Goal: Contribute content: Add original content to the website for others to see

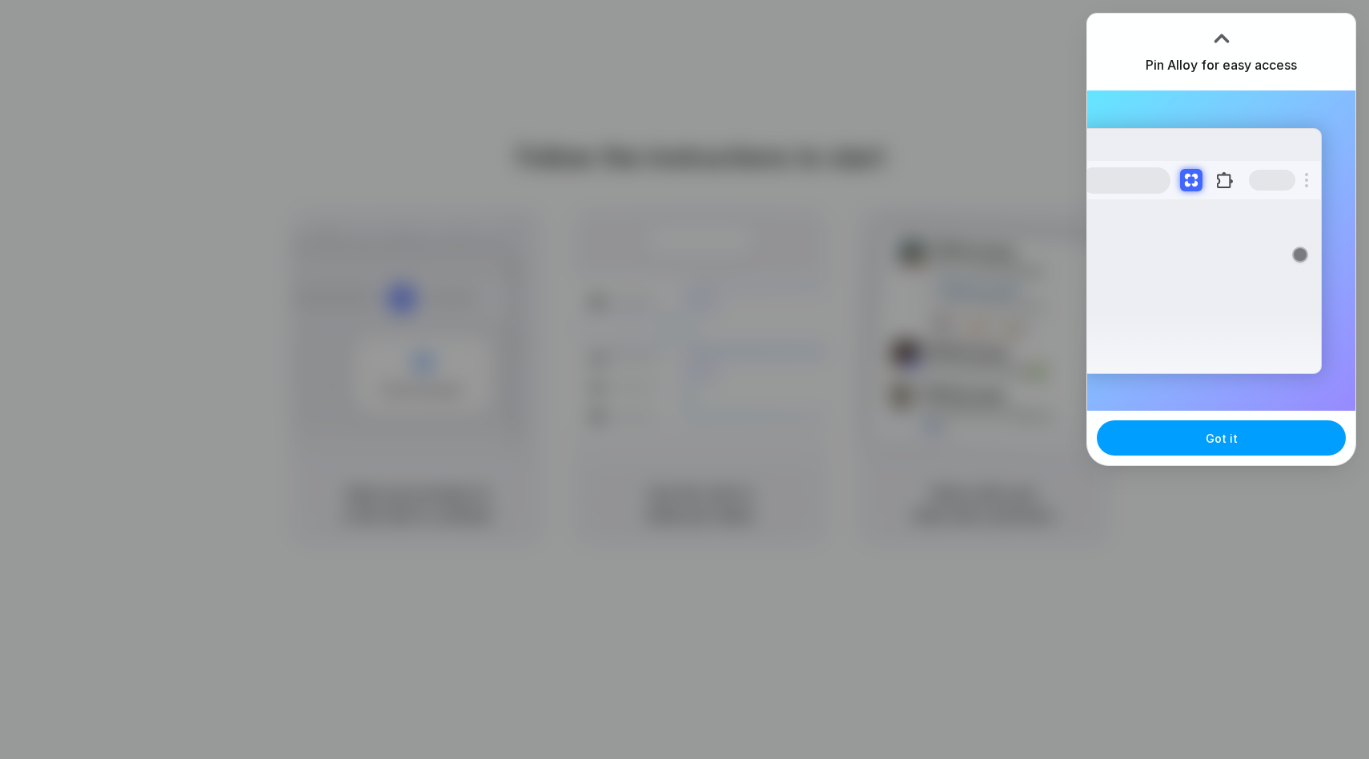
click at [1212, 444] on span "Got it" at bounding box center [1221, 438] width 32 height 17
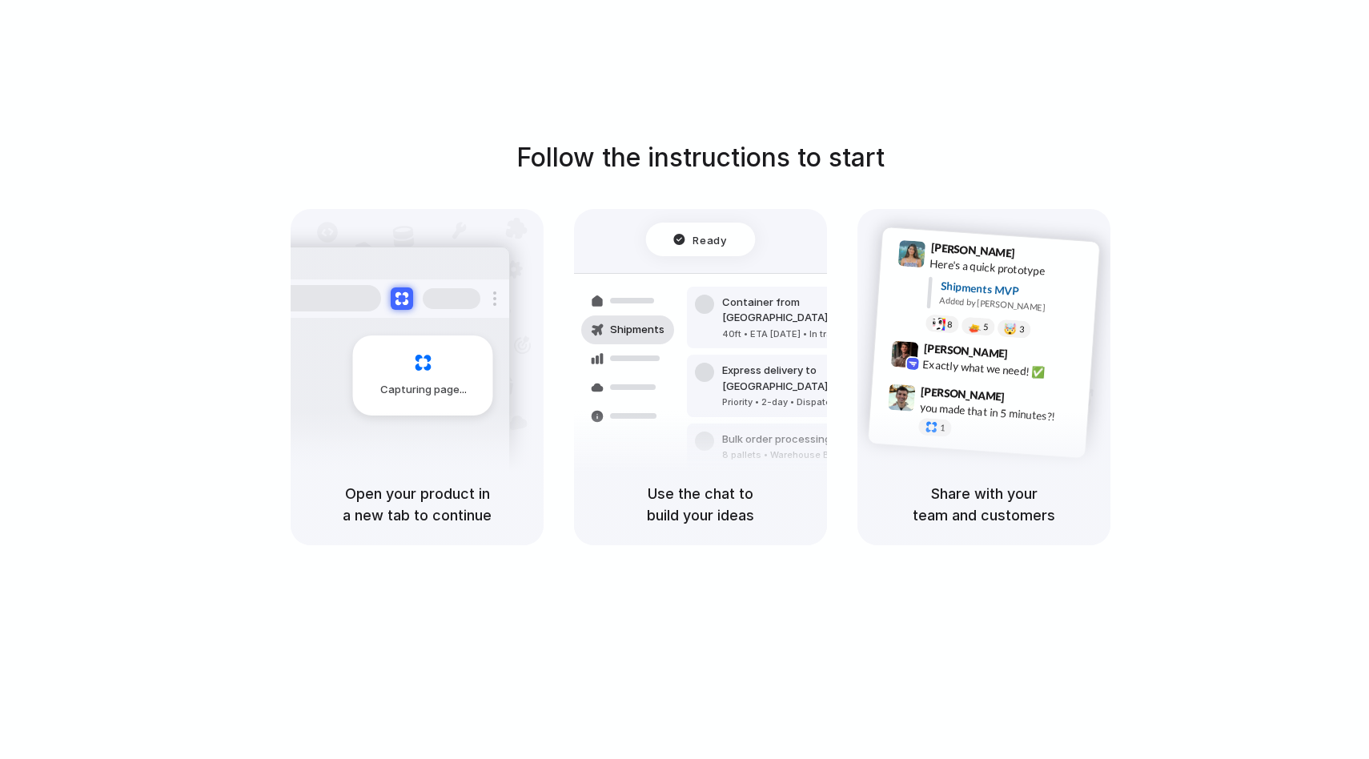
click at [759, 484] on div "Air freight to London" at bounding box center [808, 492] width 173 height 16
click at [701, 248] on div "Ready" at bounding box center [701, 239] width 110 height 34
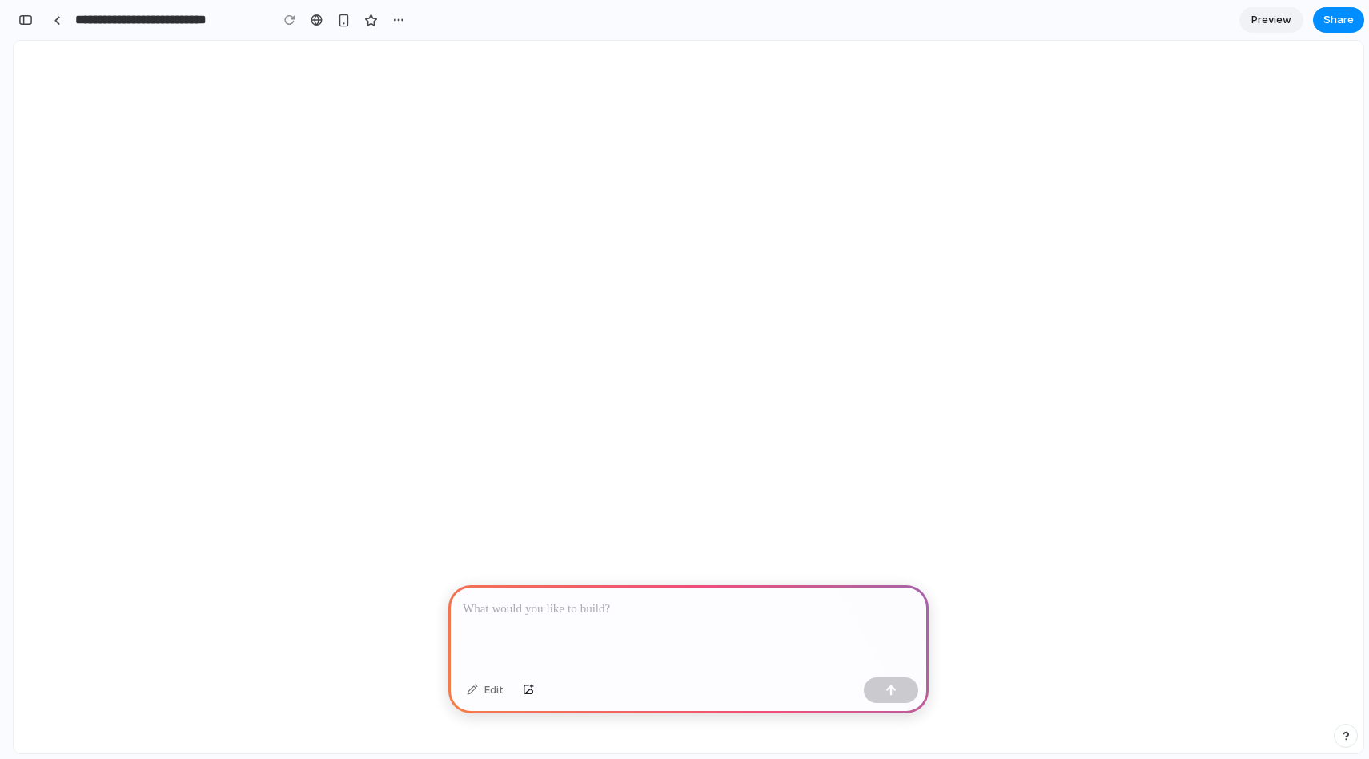
scroll to position [0, 14]
click at [549, 605] on p at bounding box center [688, 608] width 451 height 19
click at [339, 23] on div "button" at bounding box center [344, 21] width 14 height 14
click at [343, 25] on div "button" at bounding box center [344, 20] width 13 height 13
click at [508, 606] on p at bounding box center [688, 608] width 451 height 19
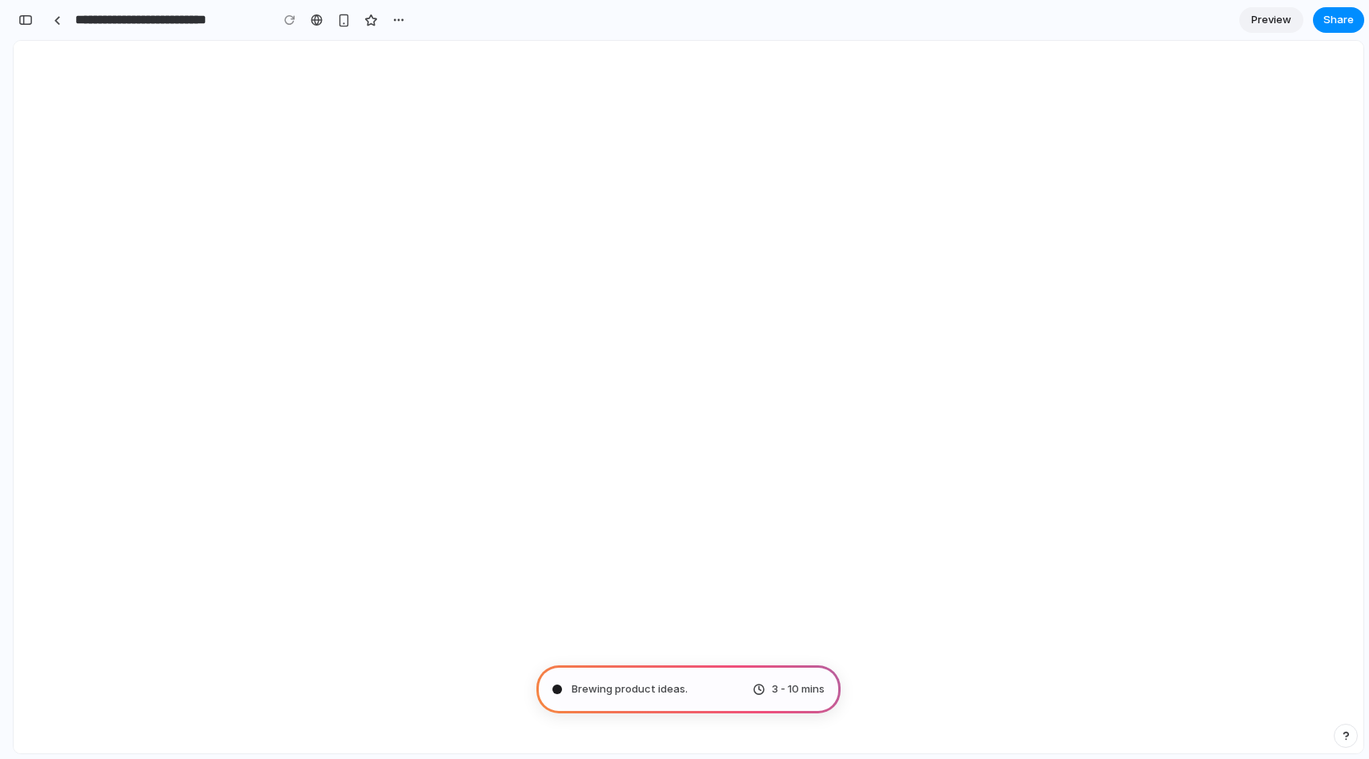
click at [601, 687] on span "Brewing product ideas ." at bounding box center [629, 689] width 116 height 16
click at [647, 691] on span "Determining potential solutions .." at bounding box center [653, 689] width 164 height 16
click at [345, 26] on button "button" at bounding box center [344, 20] width 24 height 24
type input "***"
drag, startPoint x: 513, startPoint y: 422, endPoint x: 447, endPoint y: 398, distance: 69.9
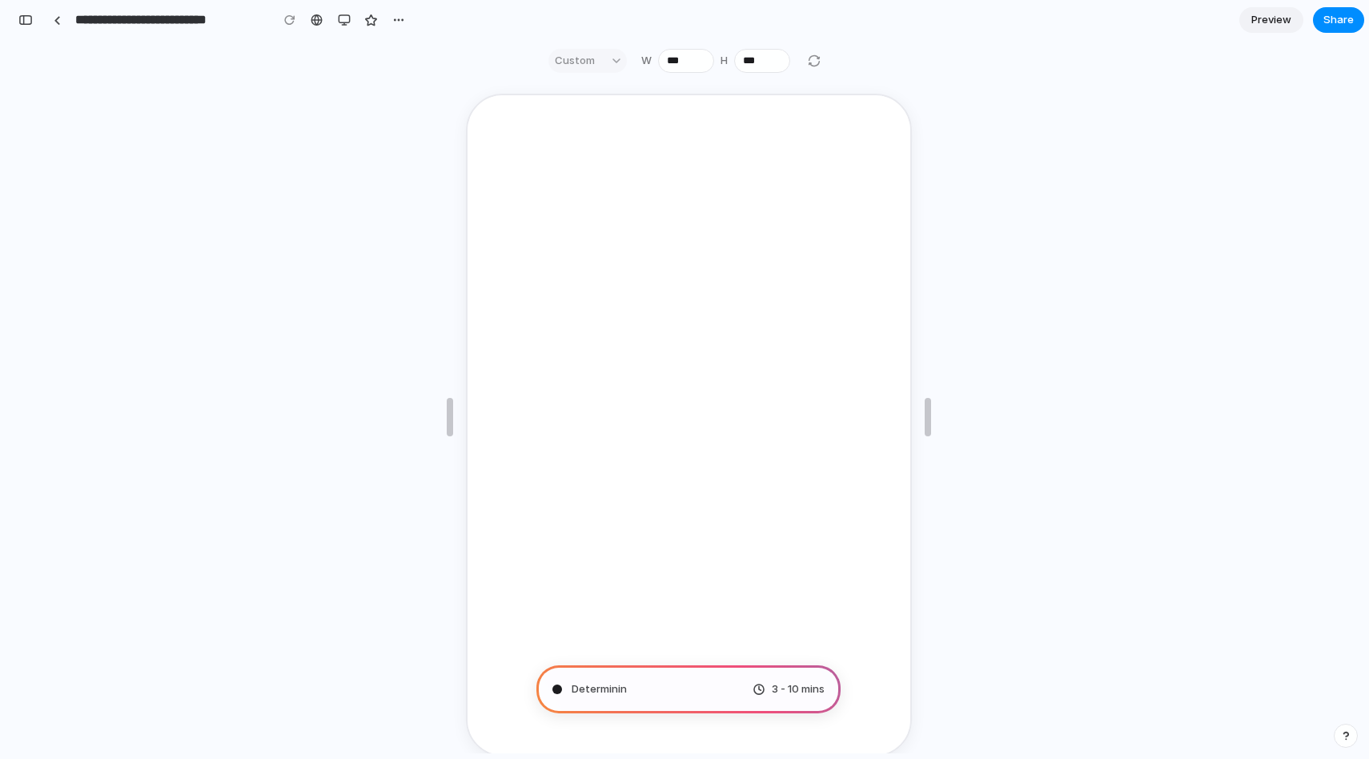
click at [595, 63] on div "Custom" at bounding box center [587, 61] width 78 height 24
click at [623, 62] on div "Custom" at bounding box center [587, 61] width 78 height 24
click at [340, 18] on div "button" at bounding box center [344, 20] width 13 height 13
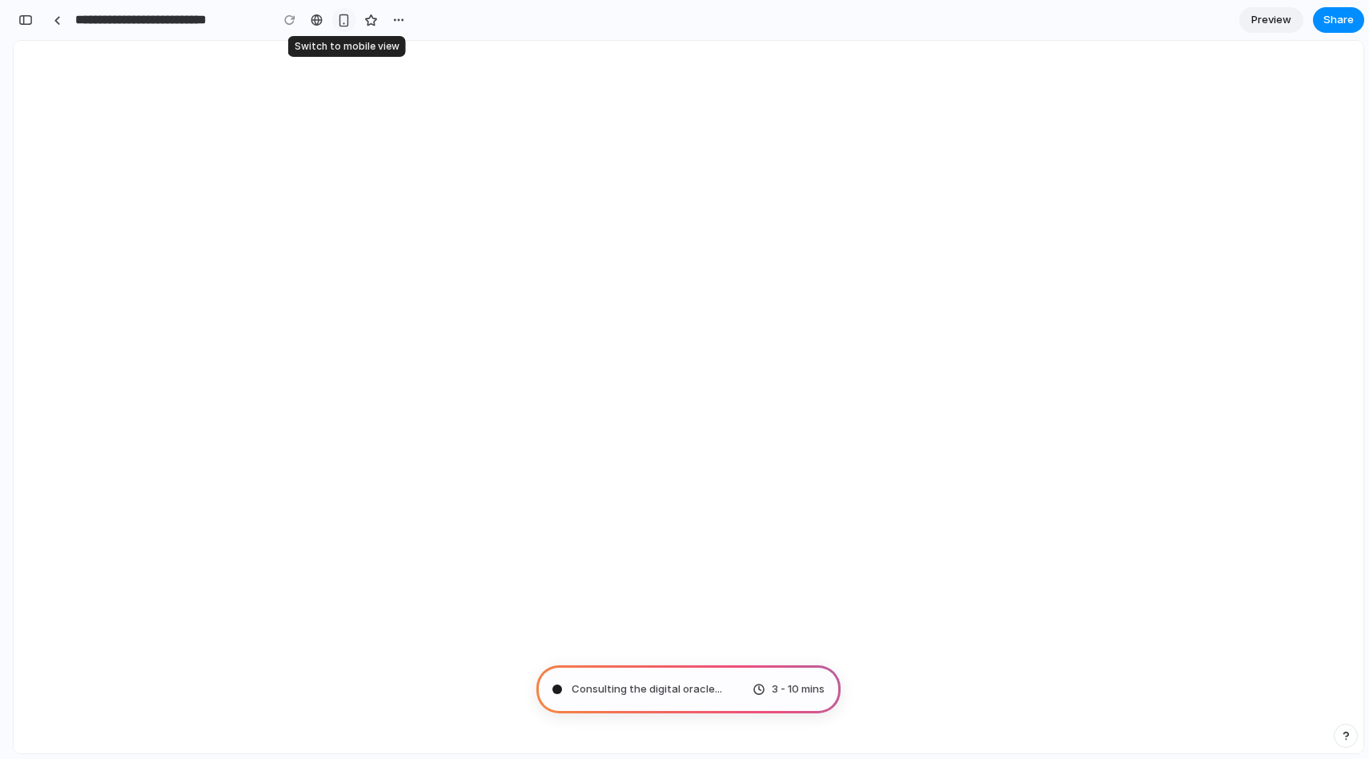
click at [340, 18] on div "button" at bounding box center [344, 21] width 14 height 14
type input "**********"
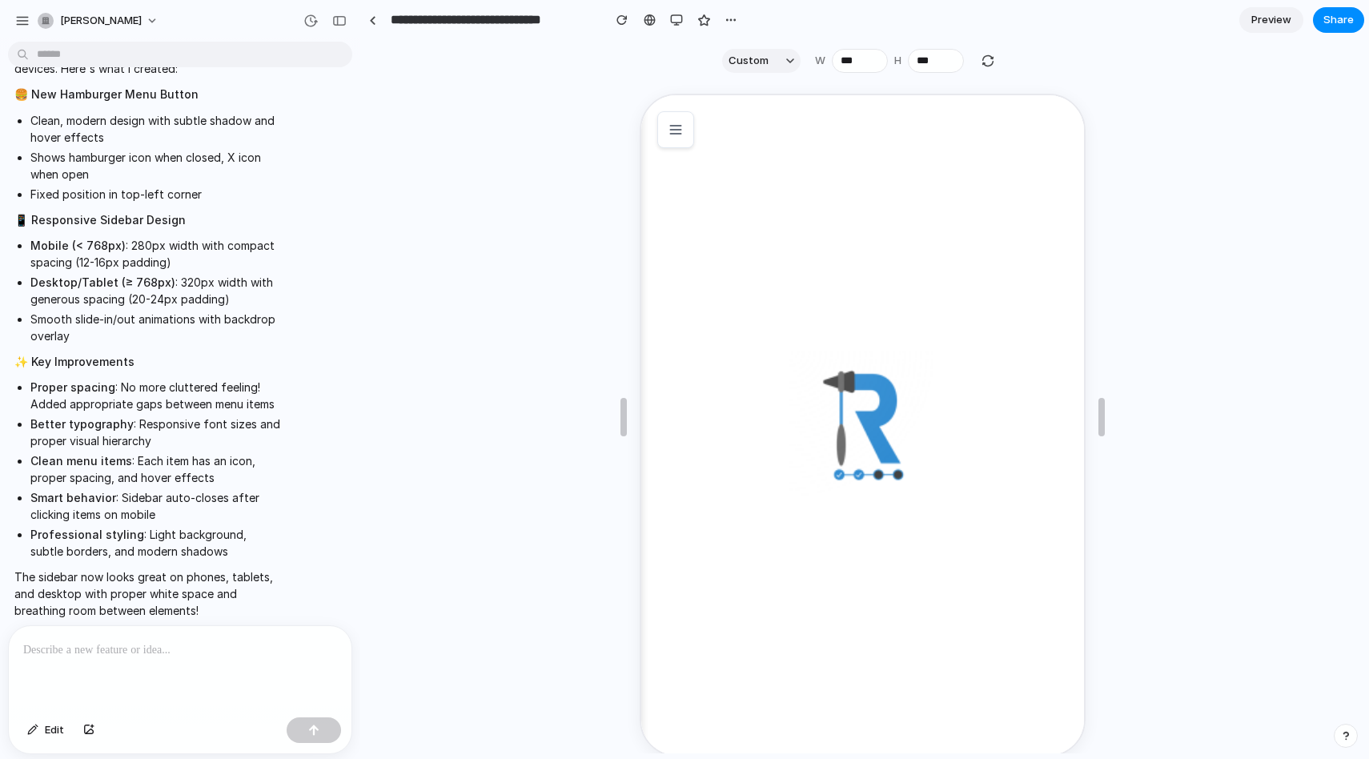
scroll to position [29, 0]
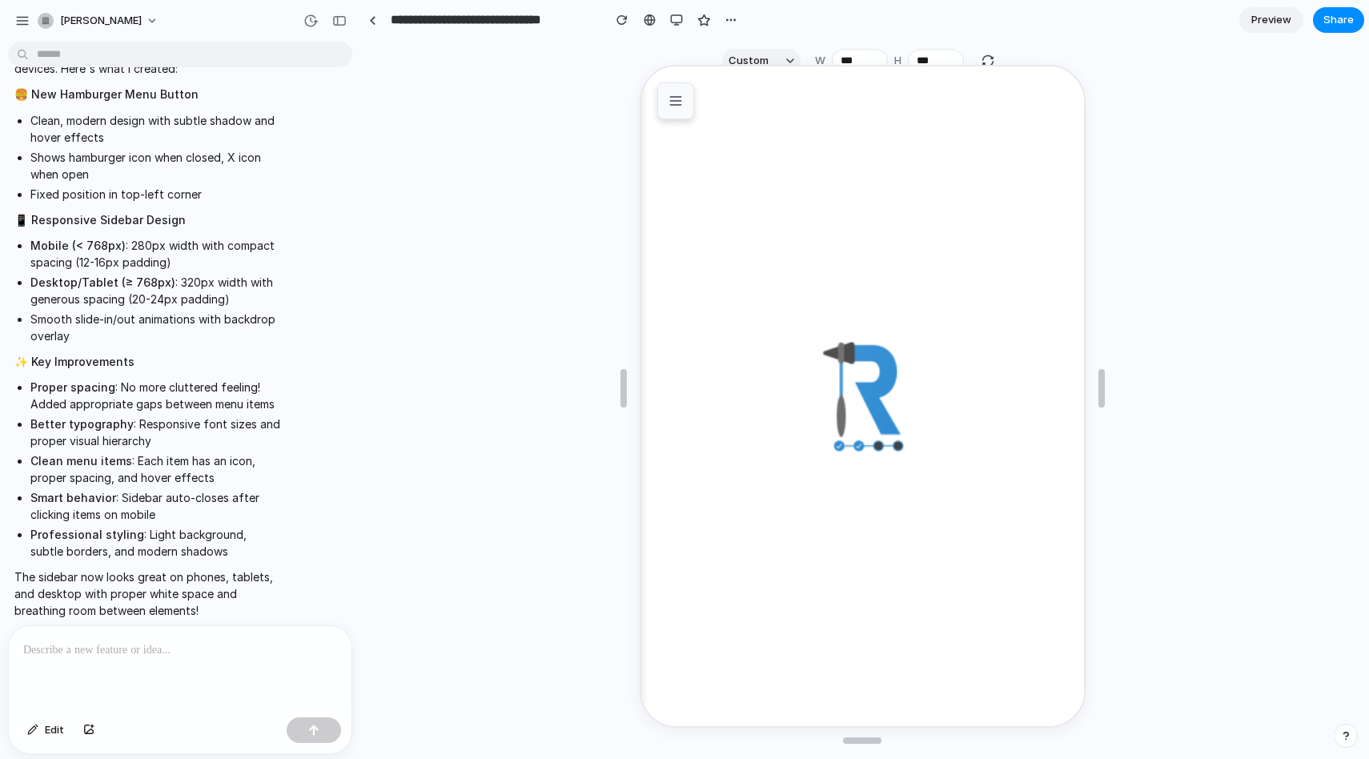
click at [671, 106] on icon at bounding box center [673, 99] width 16 height 16
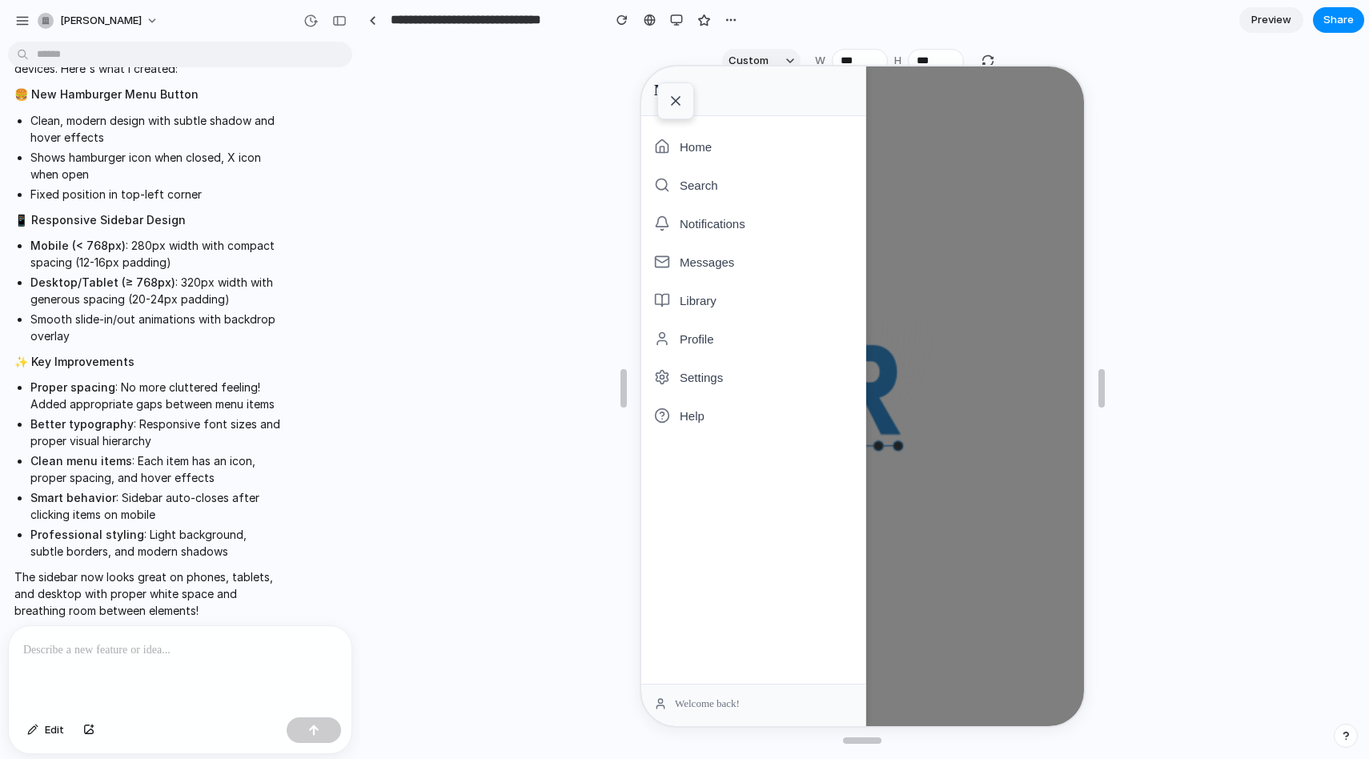
click at [671, 106] on icon at bounding box center [673, 99] width 16 height 16
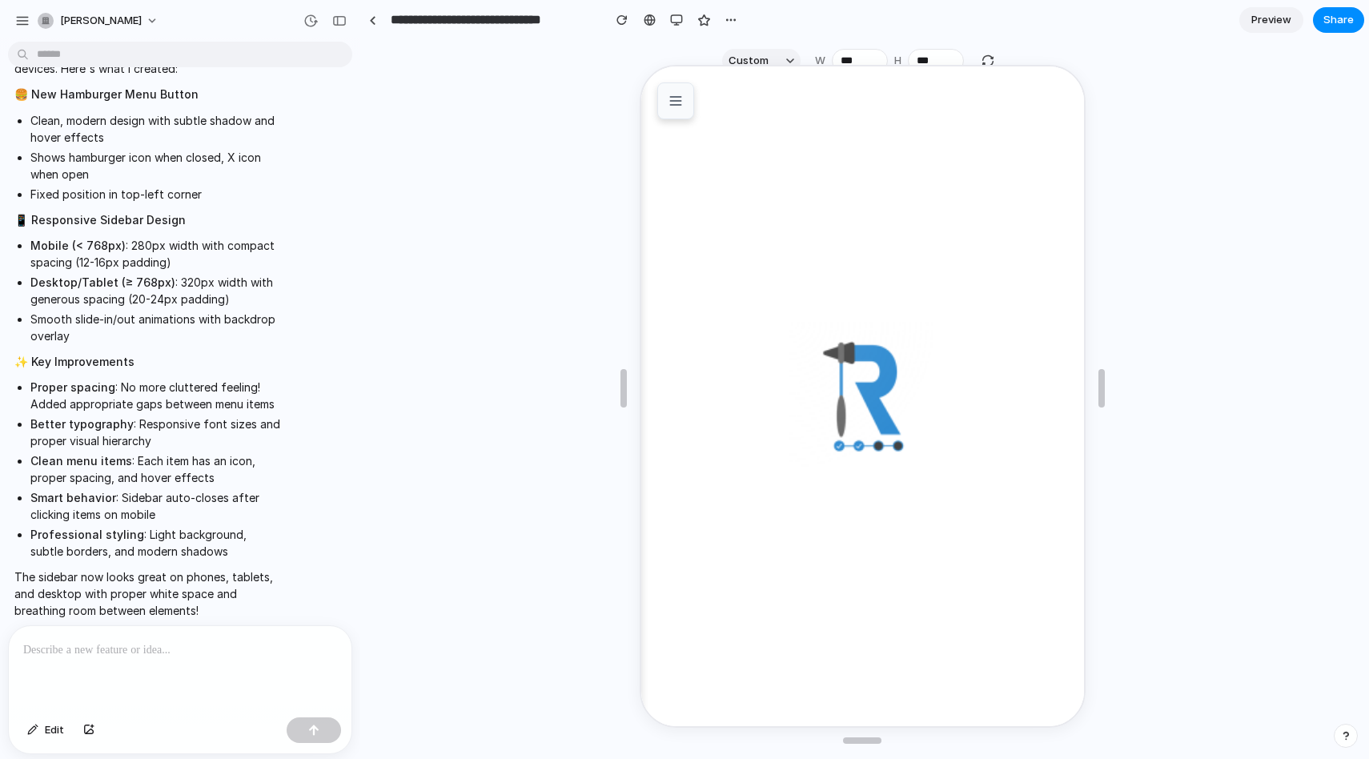
click at [671, 95] on icon at bounding box center [672, 95] width 10 height 0
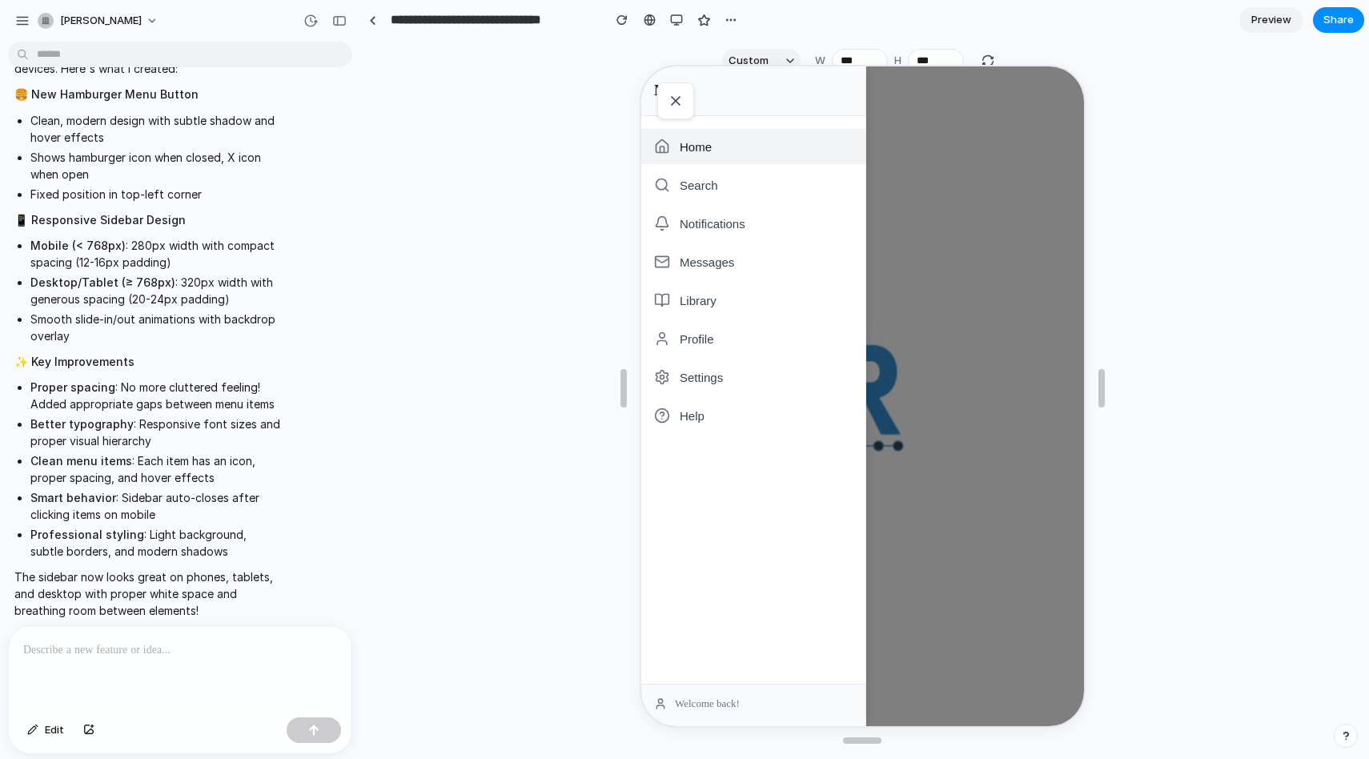
click at [690, 150] on button "Home" at bounding box center [751, 144] width 224 height 35
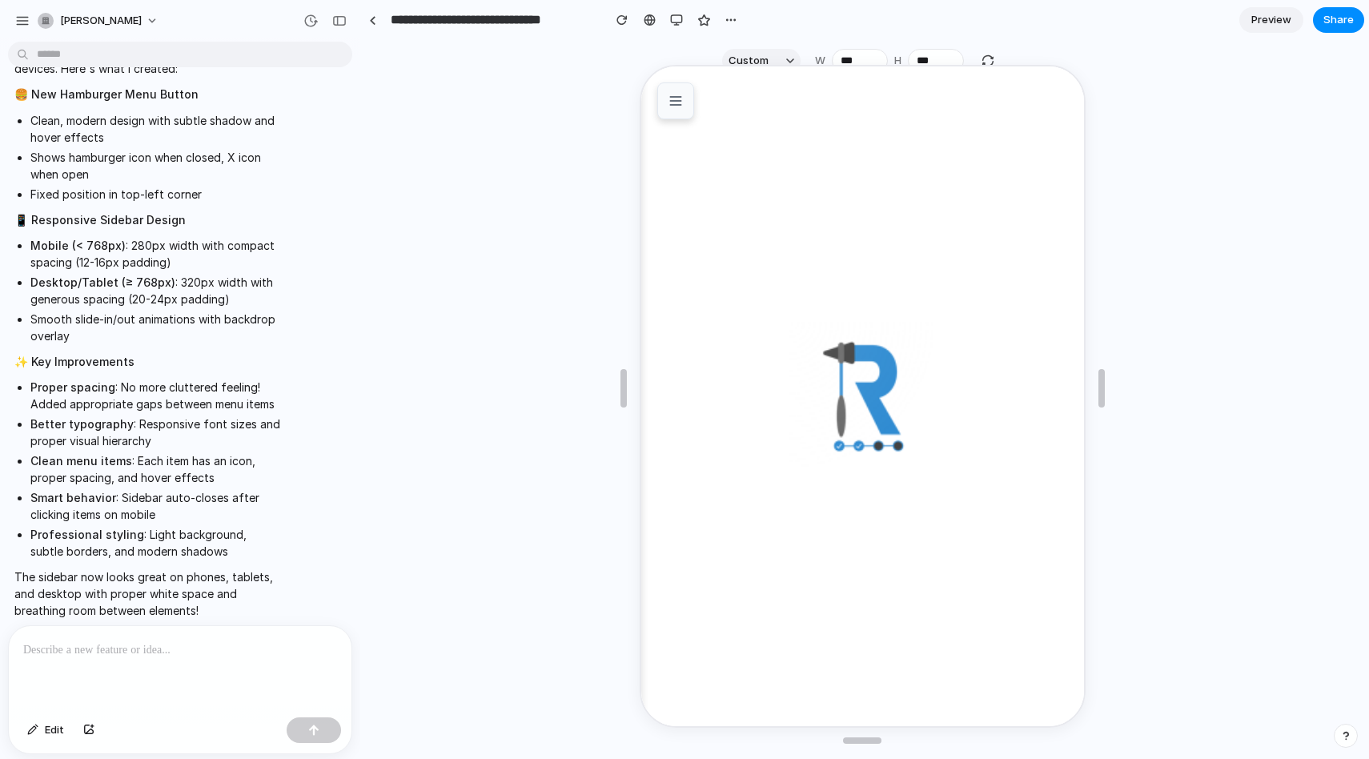
click at [675, 100] on icon at bounding box center [673, 99] width 16 height 16
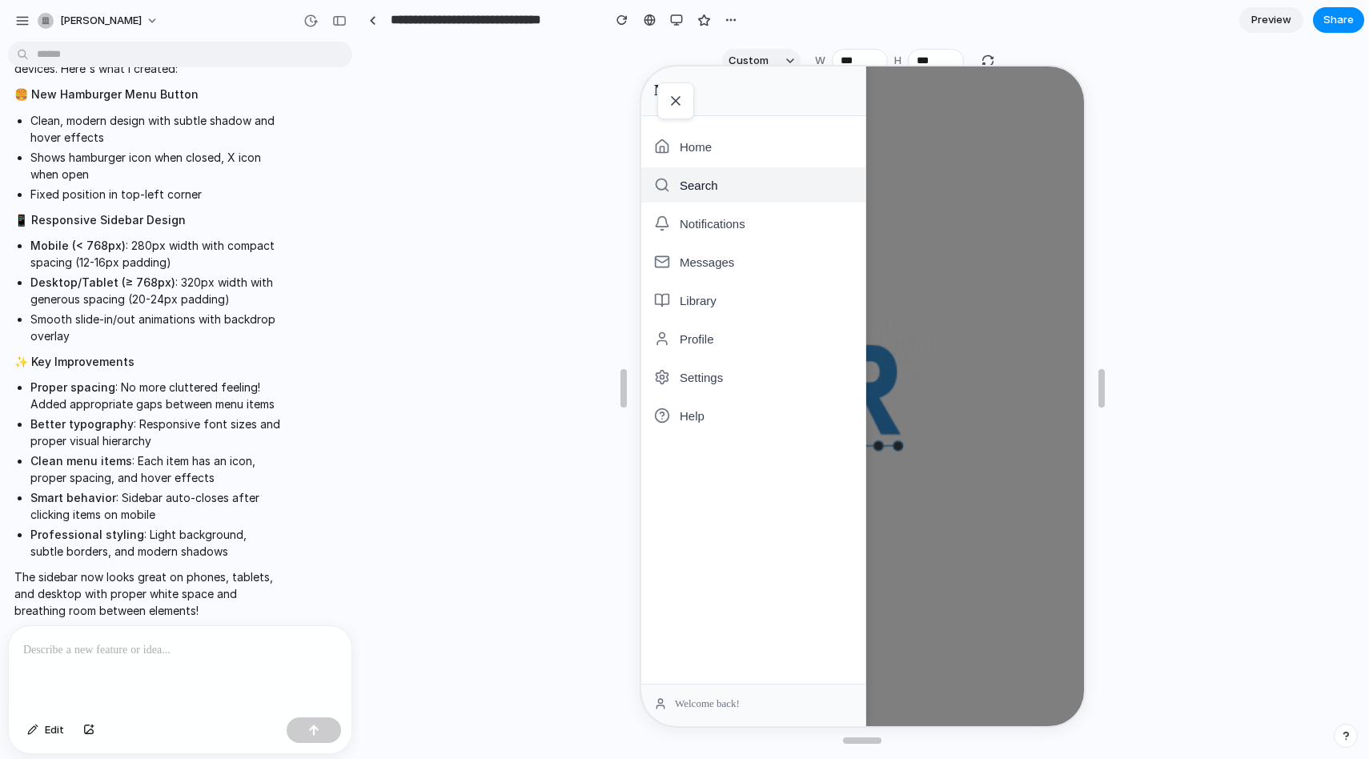
click at [691, 178] on button "Search" at bounding box center [751, 183] width 224 height 35
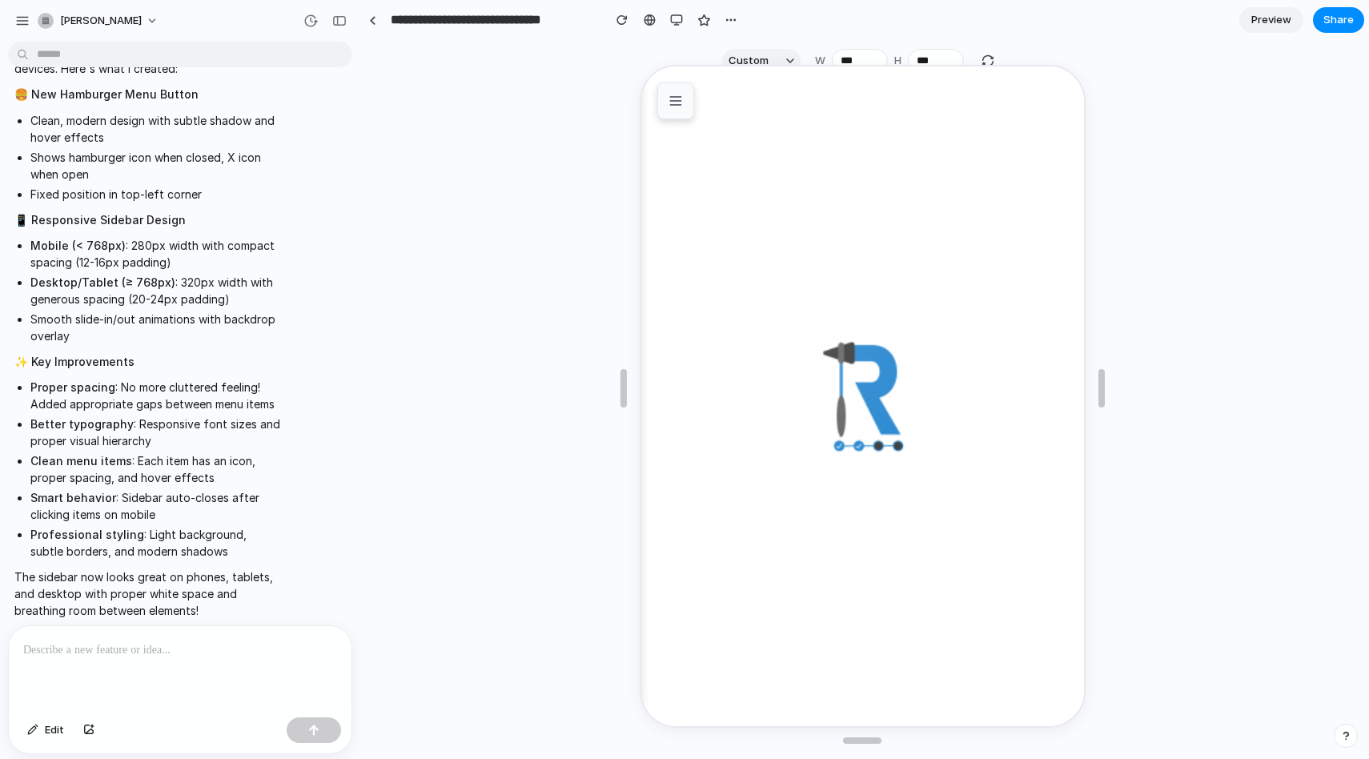
click at [670, 95] on icon at bounding box center [672, 95] width 10 height 0
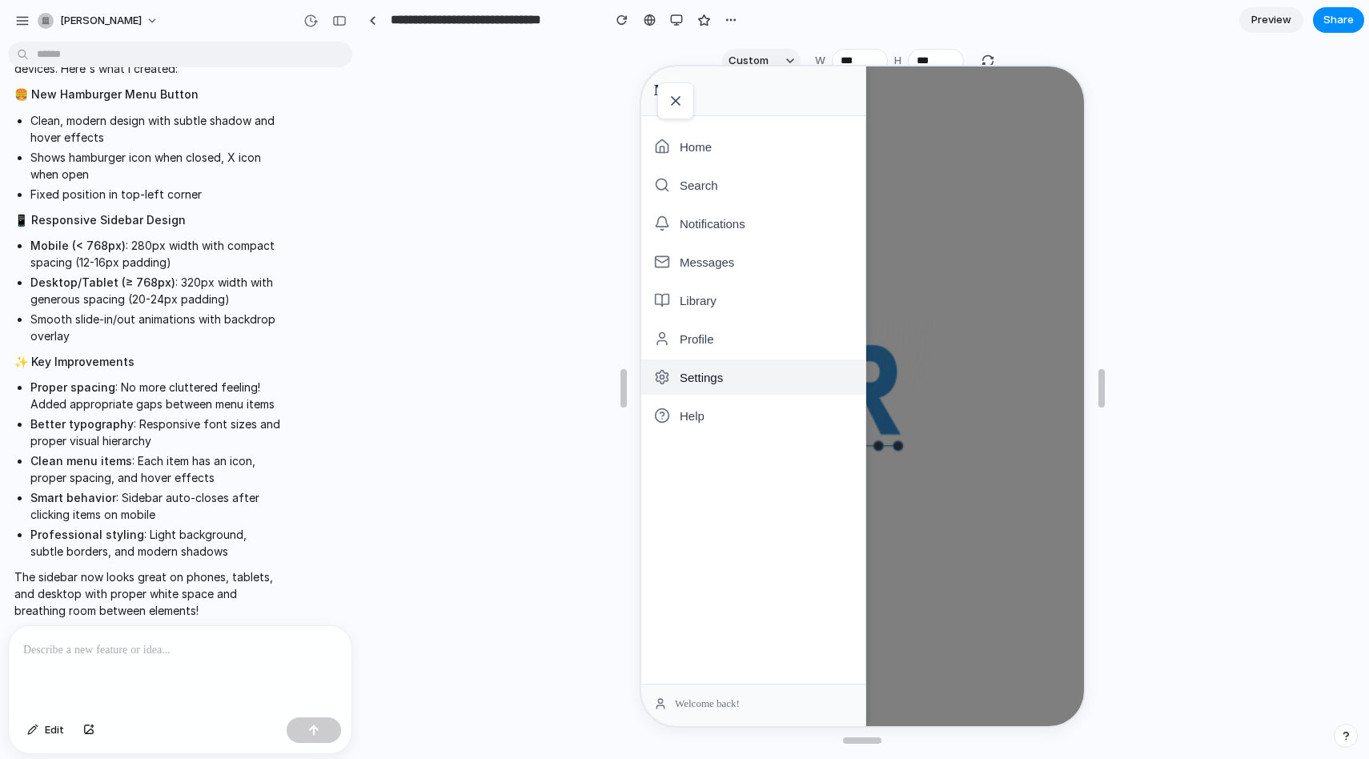
click at [693, 371] on button "Settings" at bounding box center [751, 375] width 224 height 35
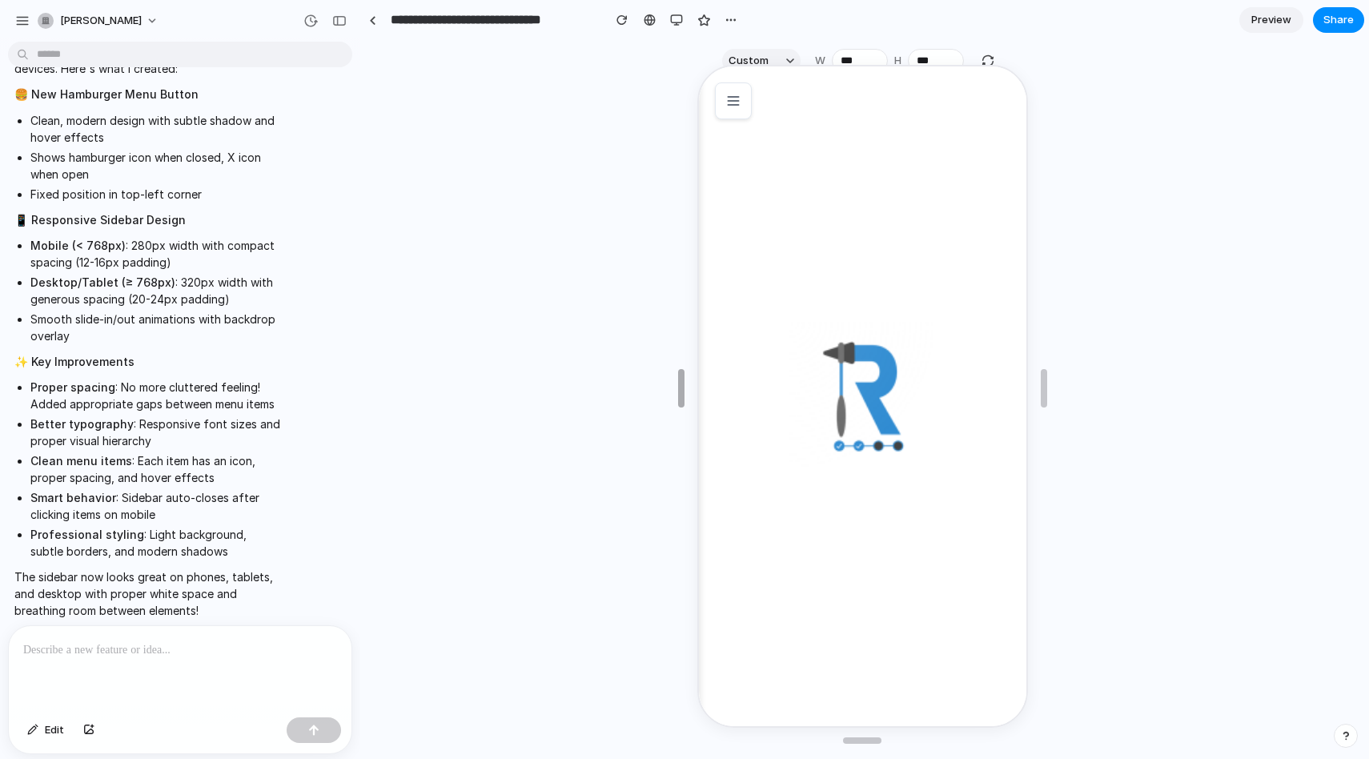
type input "***"
drag, startPoint x: 619, startPoint y: 393, endPoint x: 665, endPoint y: 395, distance: 46.4
click at [1333, 23] on span "Share" at bounding box center [1338, 20] width 30 height 16
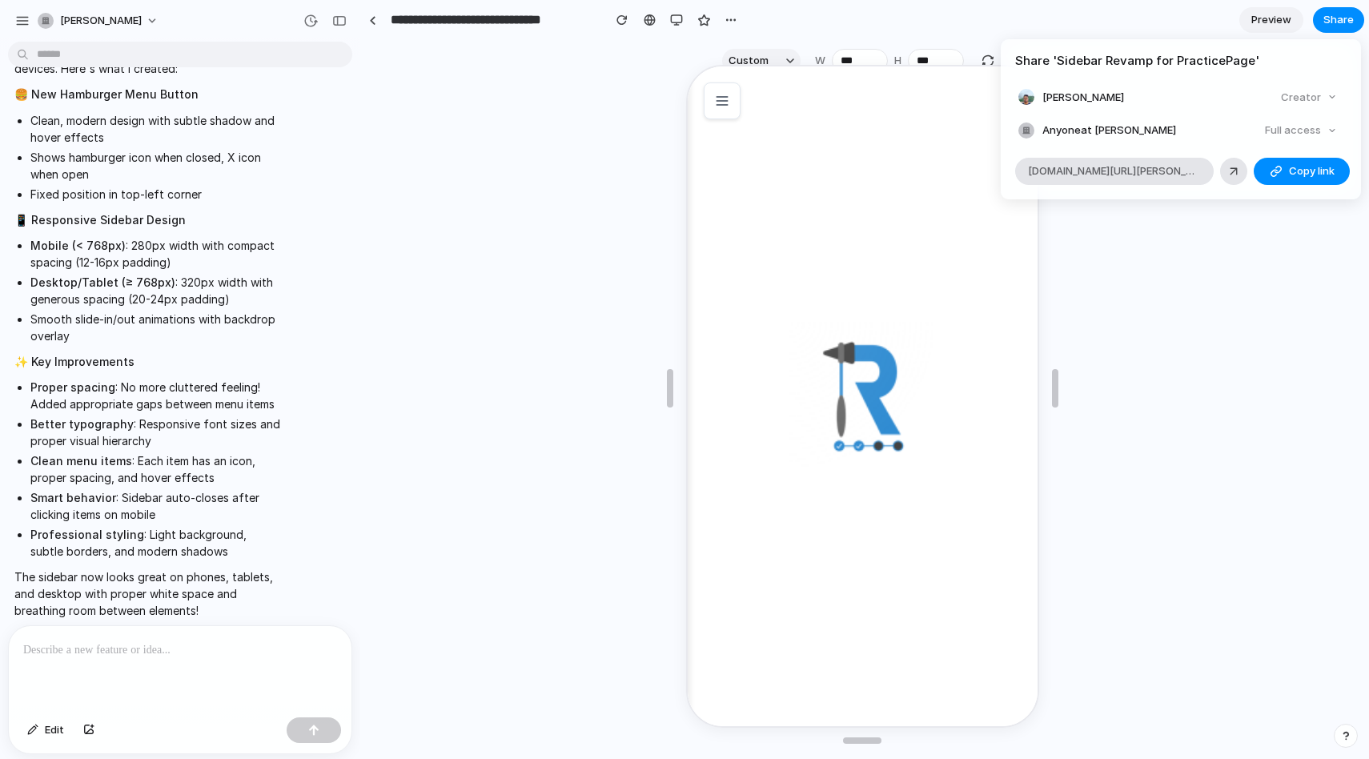
click at [1237, 317] on div "Share ' Sidebar Revamp for PracticePage ' [PERSON_NAME] Creator Anyone at [PERS…" at bounding box center [684, 379] width 1369 height 759
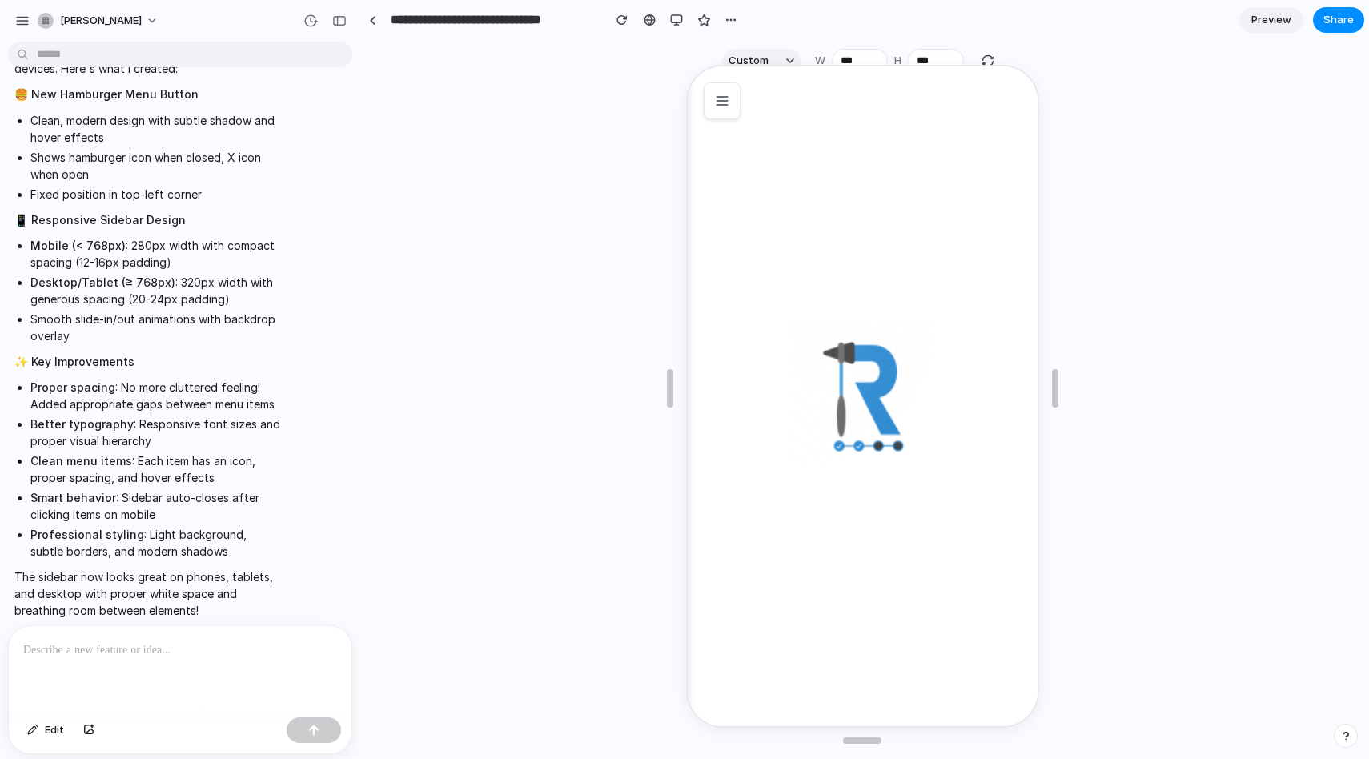
click at [1274, 21] on span "Preview" at bounding box center [1271, 20] width 40 height 16
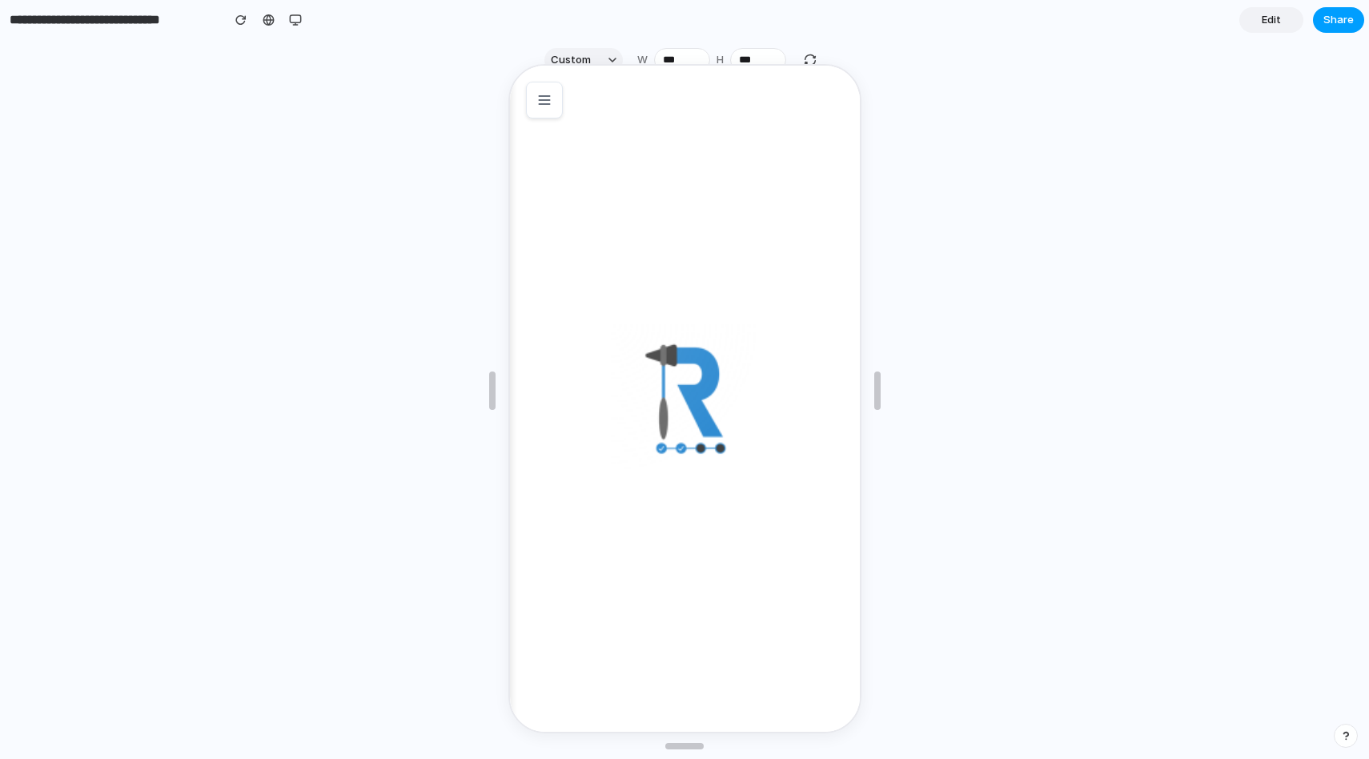
click at [1329, 22] on span "Share" at bounding box center [1338, 20] width 30 height 16
click at [1140, 271] on div "Share ' Sidebar Revamp for PracticePage ' [PERSON_NAME] Creator Anyone at [PERS…" at bounding box center [684, 379] width 1369 height 759
